Goal: Task Accomplishment & Management: Use online tool/utility

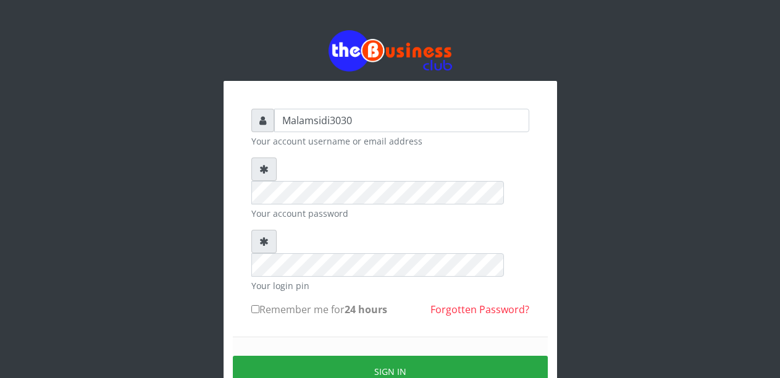
type input "Malamsidi3030"
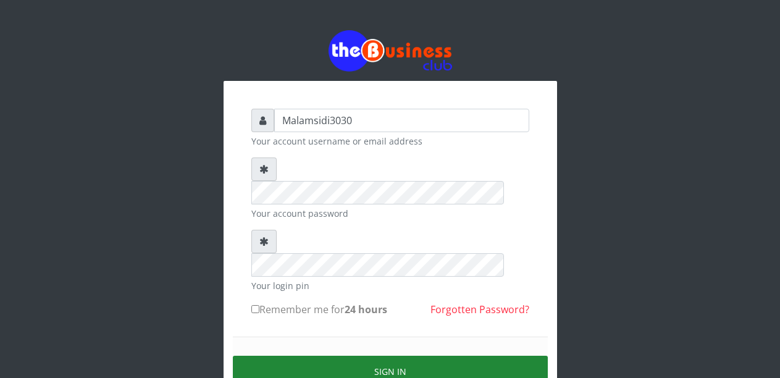
click at [350, 356] on button "Sign in" at bounding box center [390, 371] width 315 height 31
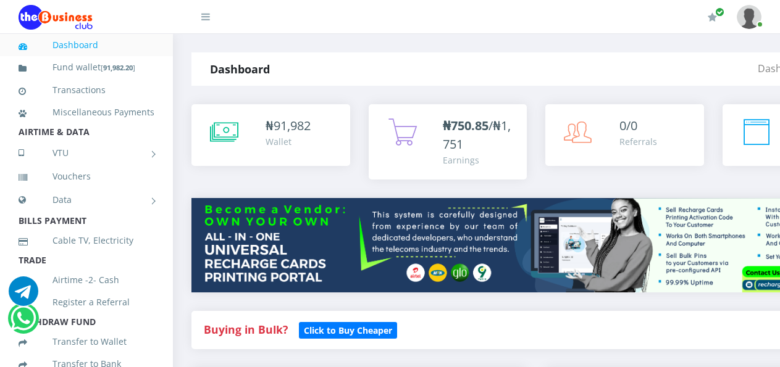
scroll to position [679, 0]
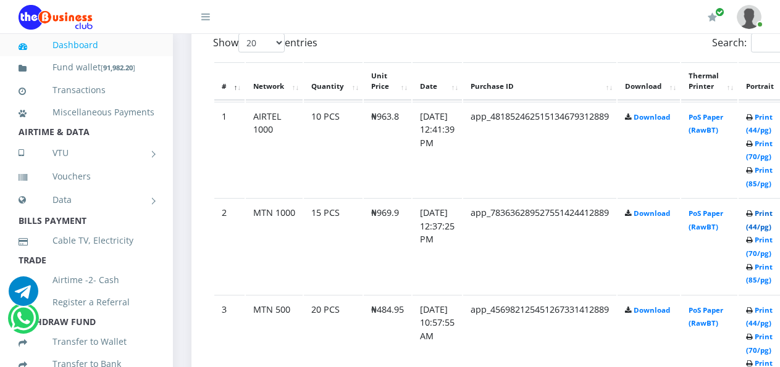
click at [769, 217] on link "Print (44/pg)" at bounding box center [759, 220] width 27 height 23
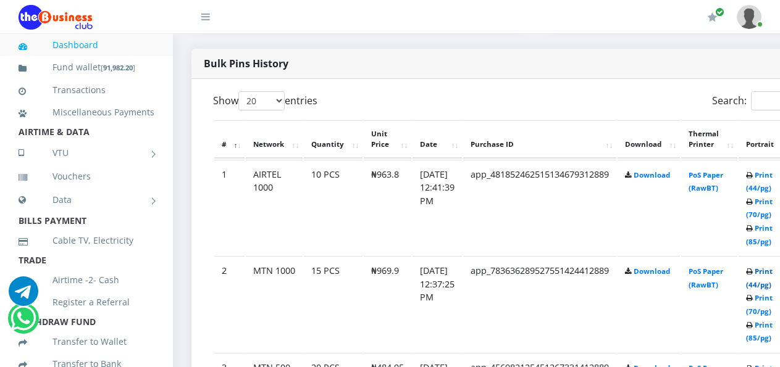
scroll to position [0, 0]
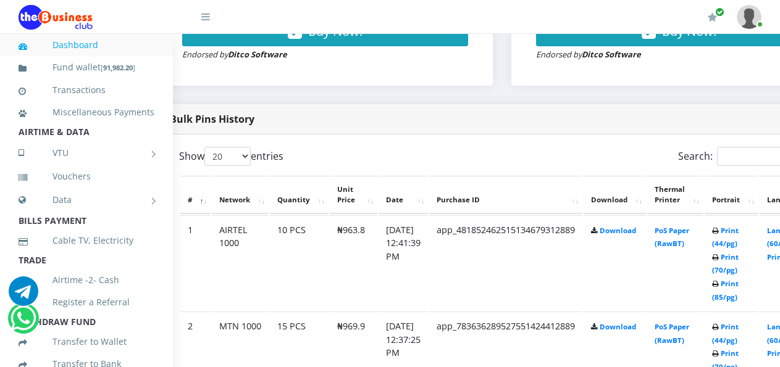
scroll to position [566, 56]
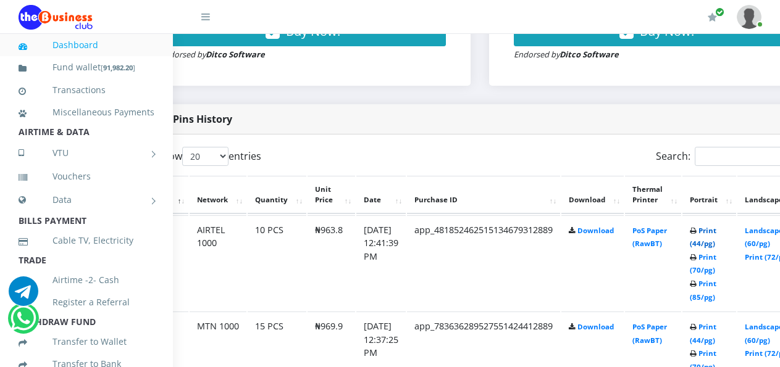
click at [714, 231] on link "Print (44/pg)" at bounding box center [703, 237] width 27 height 23
